Goal: Information Seeking & Learning: Find specific page/section

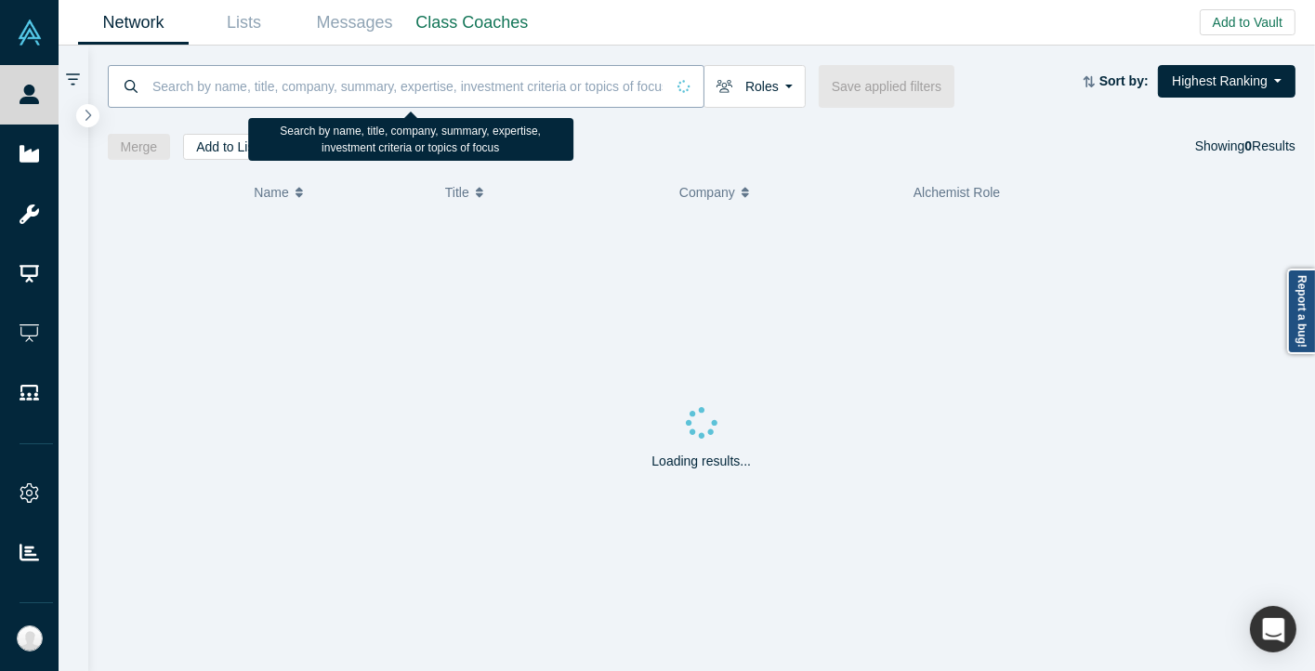
click at [216, 92] on input at bounding box center [408, 86] width 514 height 44
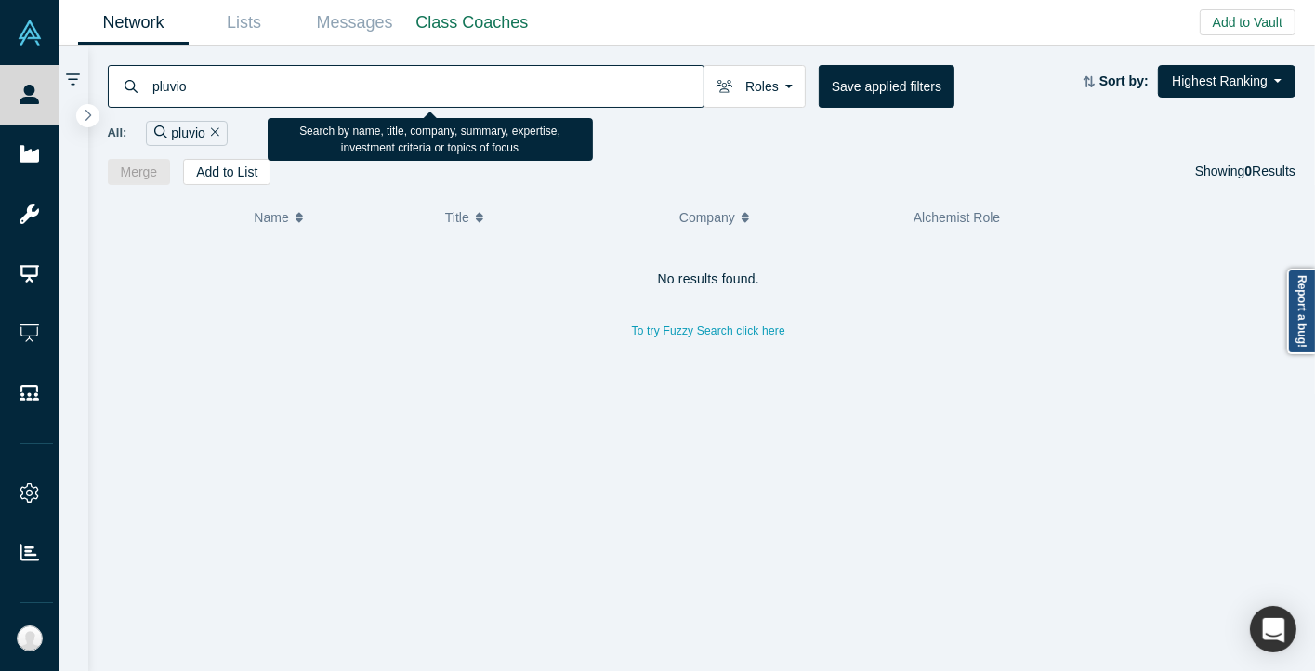
click at [180, 87] on input "pluvio" at bounding box center [427, 86] width 553 height 44
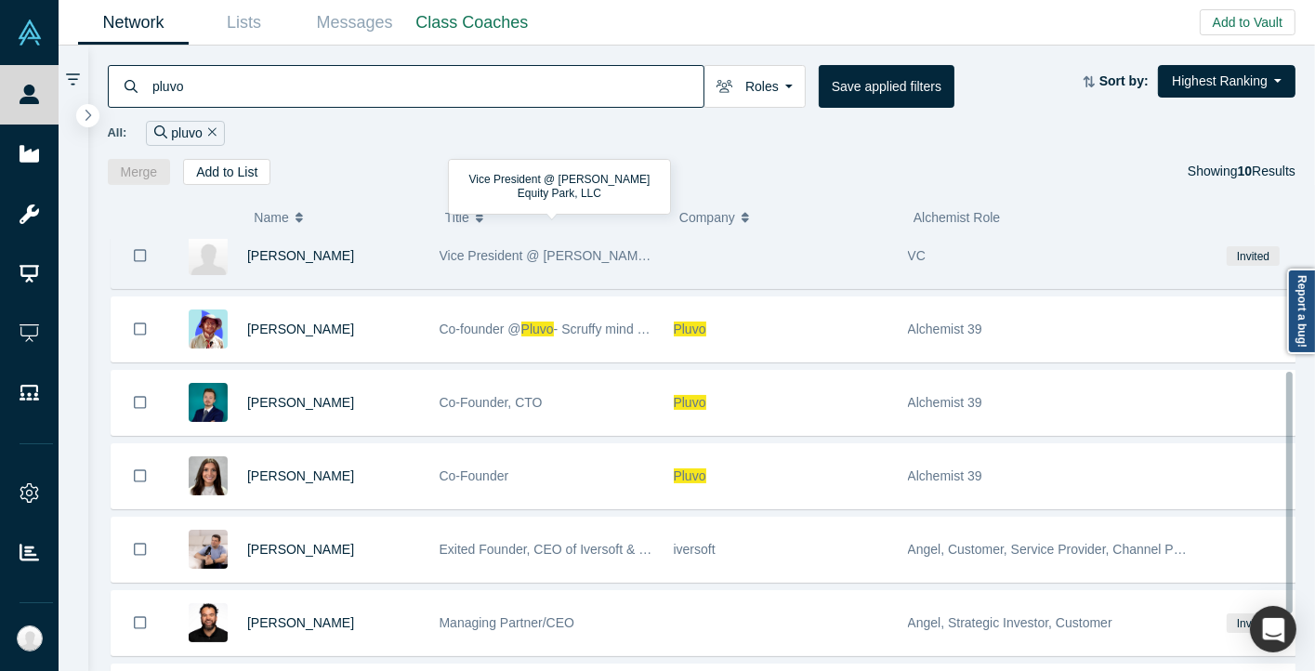
scroll to position [237, 0]
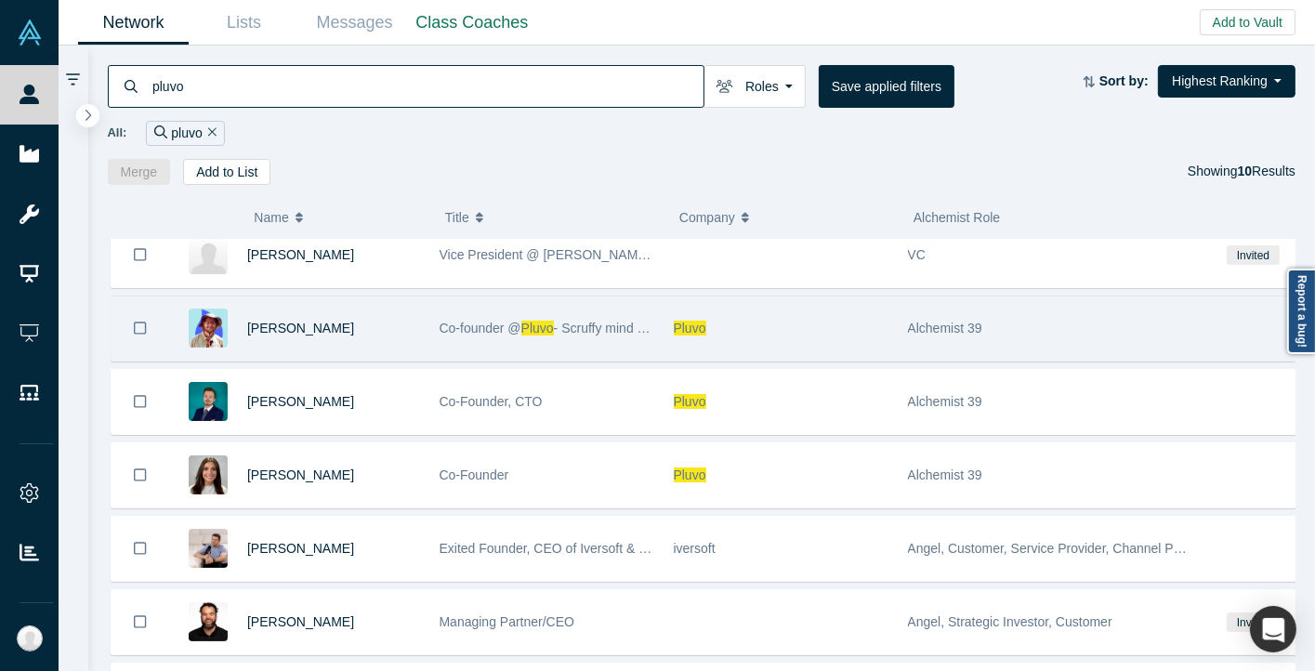
type input "pluvo"
click at [689, 324] on span "Pluvo" at bounding box center [690, 328] width 33 height 15
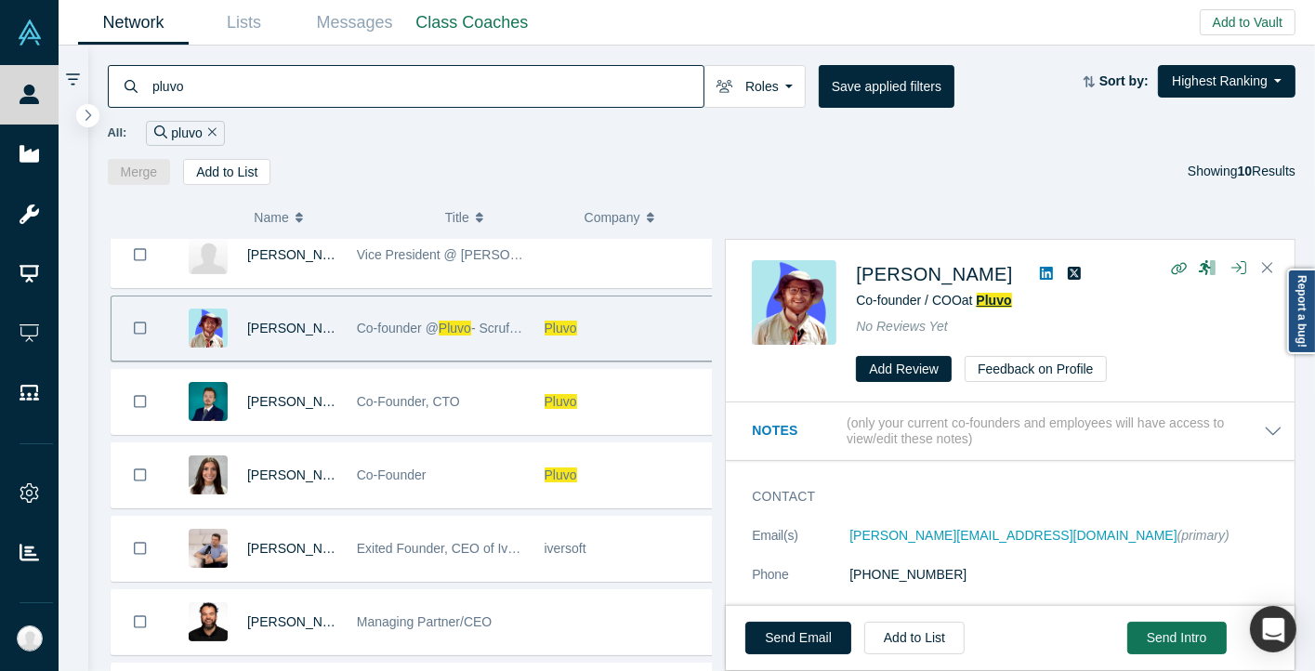
click at [999, 302] on span "Pluvo" at bounding box center [993, 300] width 35 height 15
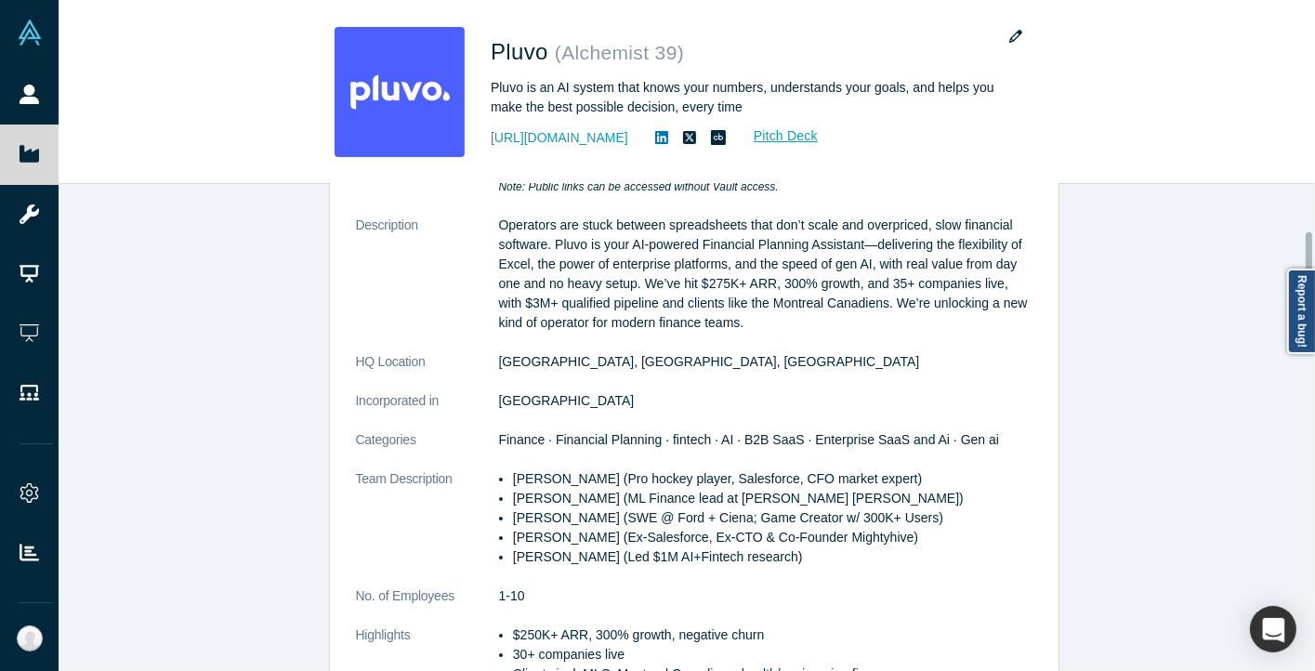
scroll to position [269, 0]
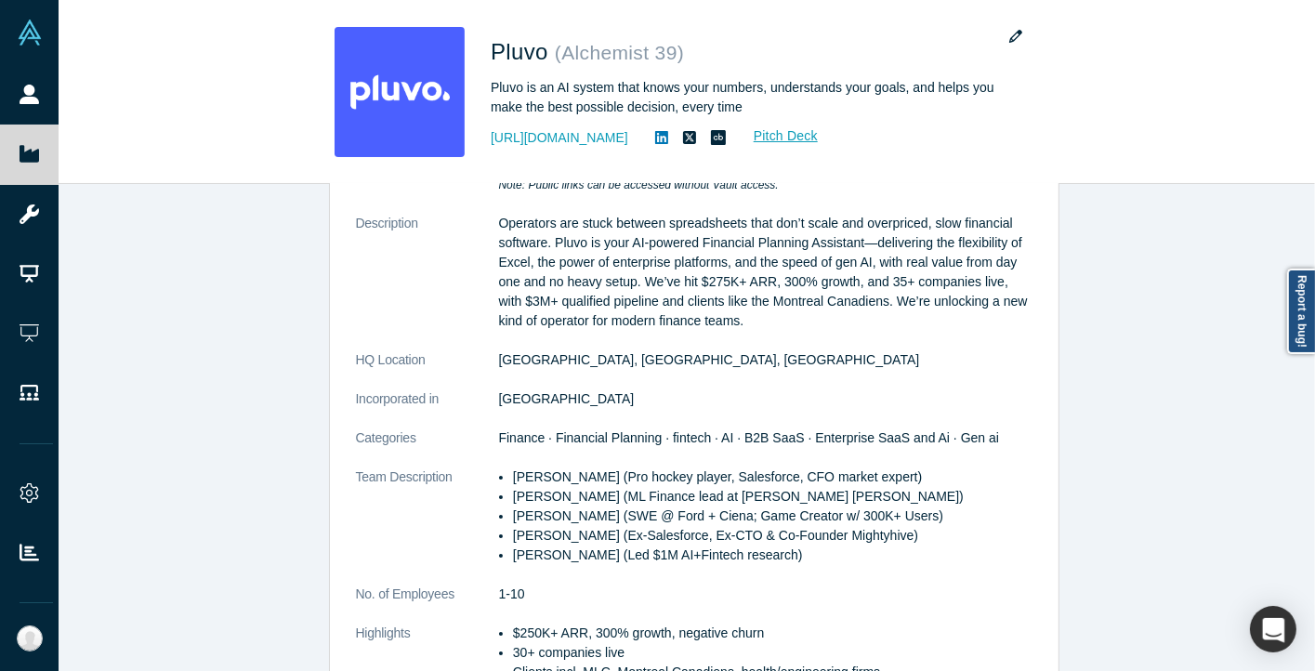
drag, startPoint x: 424, startPoint y: 504, endPoint x: 258, endPoint y: 350, distance: 225.5
click at [258, 350] on div "STARTUP STATUS Active Vault Access Yes overview Public Link https://vault.alche…" at bounding box center [694, 434] width 1270 height 501
